Goal: Transaction & Acquisition: Book appointment/travel/reservation

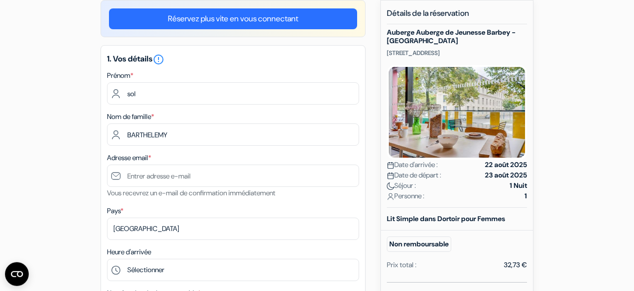
scroll to position [90, 0]
type input "BARTHELEMY"
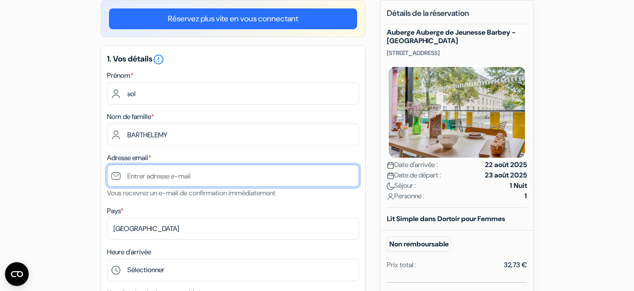
click at [145, 178] on input "text" at bounding box center [233, 175] width 252 height 22
type input "[PERSON_NAME][EMAIL_ADDRESS][DOMAIN_NAME]"
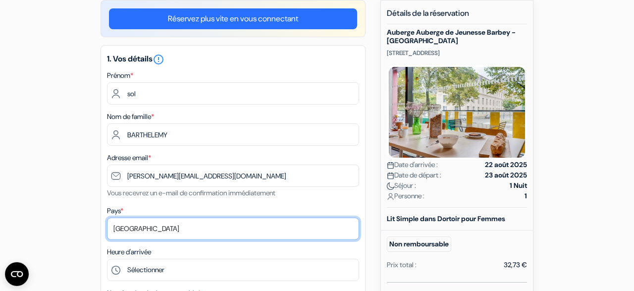
click at [162, 232] on select "Selectionner le pays Abkhazie Afghanistan Afrique du Sud Albanie Algérie Allema…" at bounding box center [233, 228] width 252 height 22
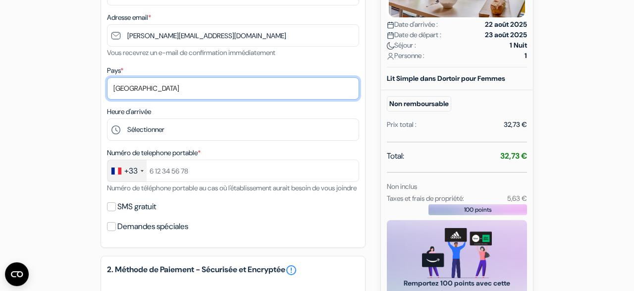
scroll to position [237, 0]
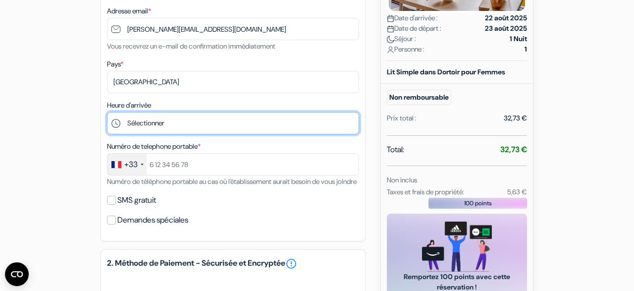
click at [107, 112] on select "Sélectionner 16:00 17:00 18:00 19:00 20:00 21:00 22:00 23:00" at bounding box center [233, 123] width 252 height 22
select select "19"
click option "19:00" at bounding box center [0, 0] width 0 height 0
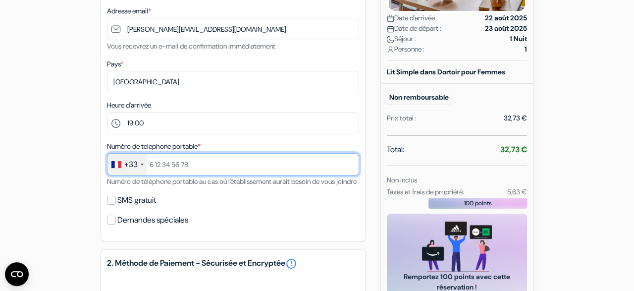
click at [182, 164] on input "text" at bounding box center [233, 164] width 252 height 22
type input "-"
type input "668991972"
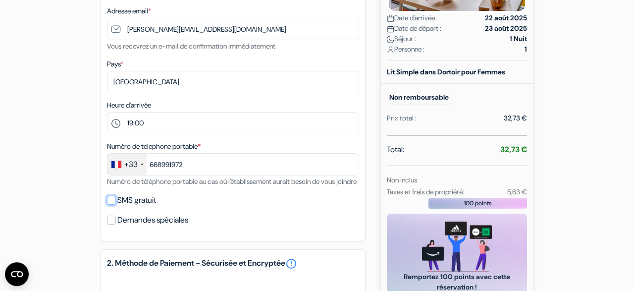
click at [110, 205] on input "SMS gratuit" at bounding box center [111, 200] width 9 height 9
checkbox input "true"
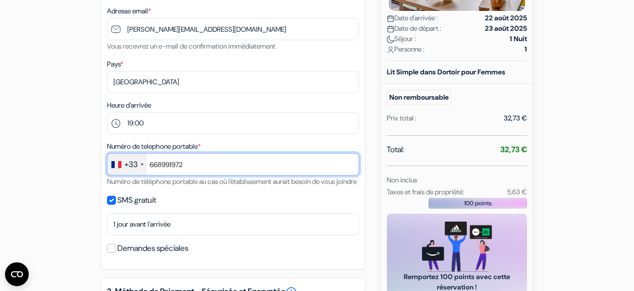
click at [226, 170] on input "668991972" at bounding box center [233, 164] width 252 height 22
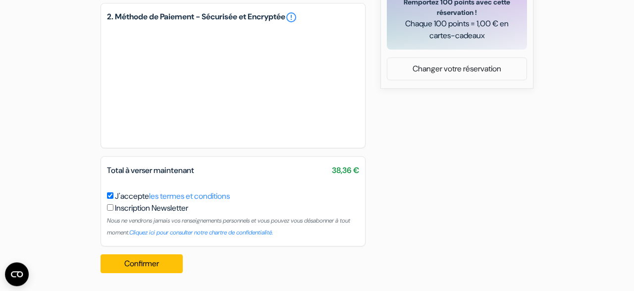
scroll to position [523, 0]
click at [146, 263] on button "Confirmer Loading..." at bounding box center [142, 263] width 82 height 19
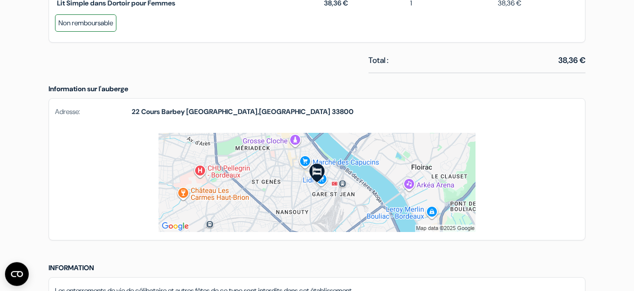
scroll to position [536, 0]
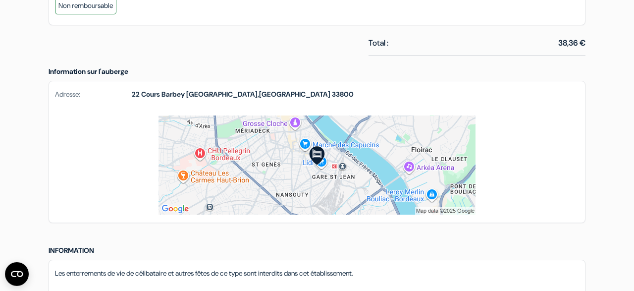
click at [302, 178] on img at bounding box center [316, 164] width 317 height 99
